Goal: Find specific fact: Find contact information

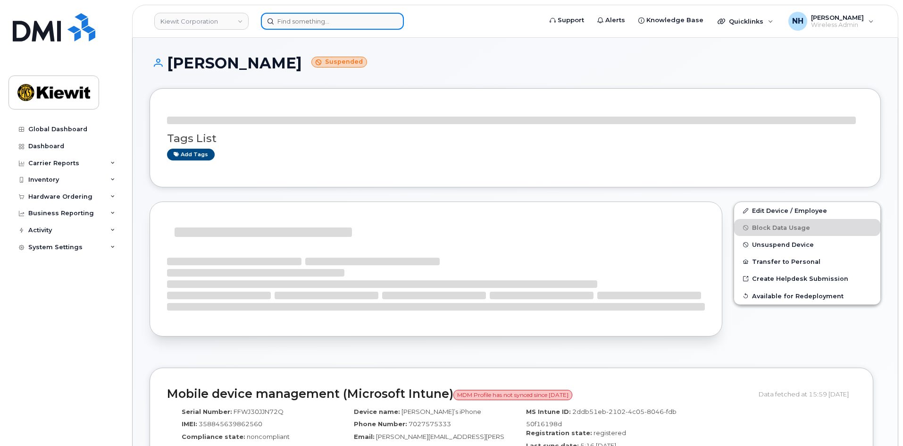
click at [297, 18] on input at bounding box center [332, 21] width 143 height 17
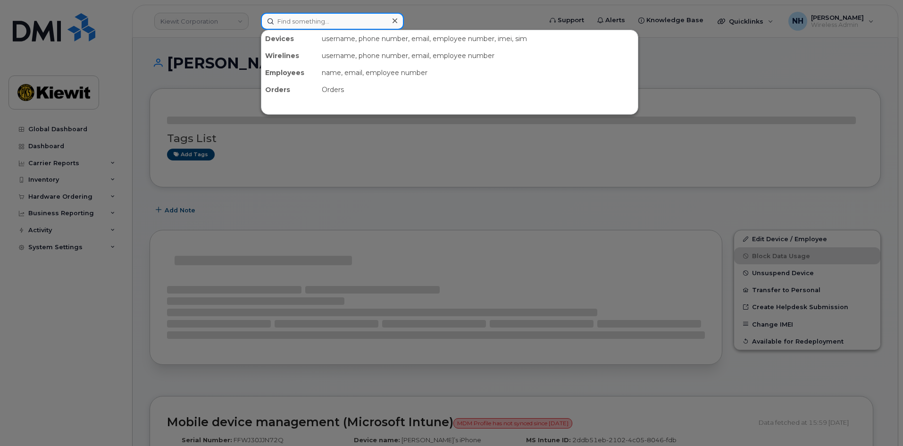
paste input "579855"
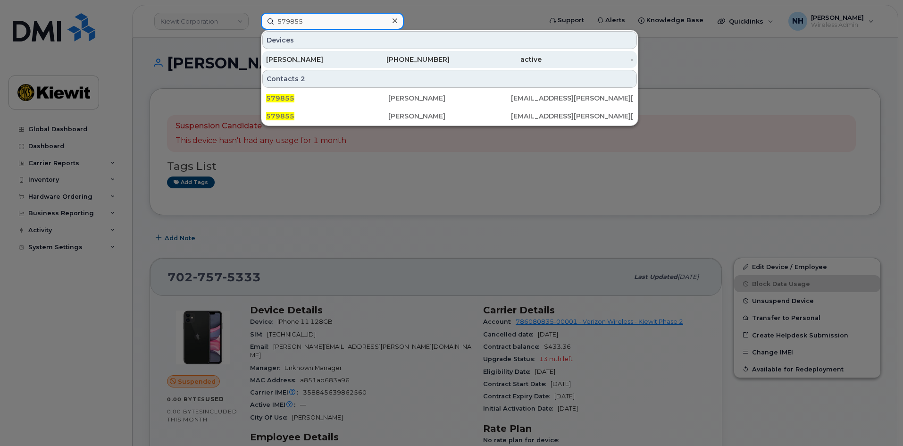
type input "579855"
click at [330, 55] on div "[PERSON_NAME]" at bounding box center [312, 59] width 92 height 17
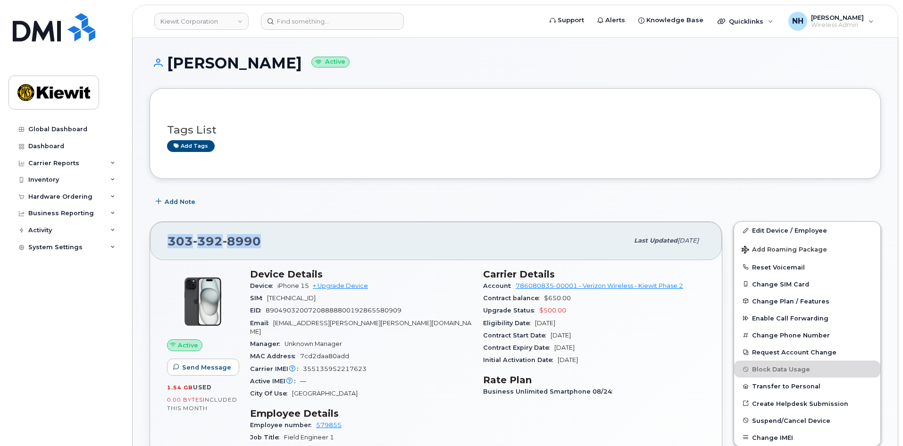
drag, startPoint x: 276, startPoint y: 250, endPoint x: 156, endPoint y: 255, distance: 120.4
click at [156, 255] on div "[PHONE_NUMBER] Last updated [DATE]" at bounding box center [436, 241] width 572 height 38
copy span "[PHONE_NUMBER]"
drag, startPoint x: 308, startPoint y: 285, endPoint x: 277, endPoint y: 283, distance: 31.2
click at [277, 283] on div "Device iPhone 15 + Upgrade Device" at bounding box center [361, 286] width 222 height 12
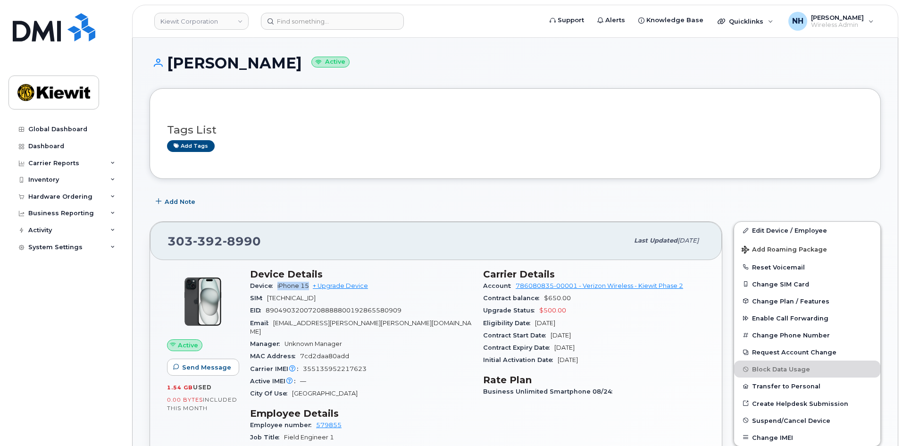
copy span "iPhone 15"
